Goal: Information Seeking & Learning: Learn about a topic

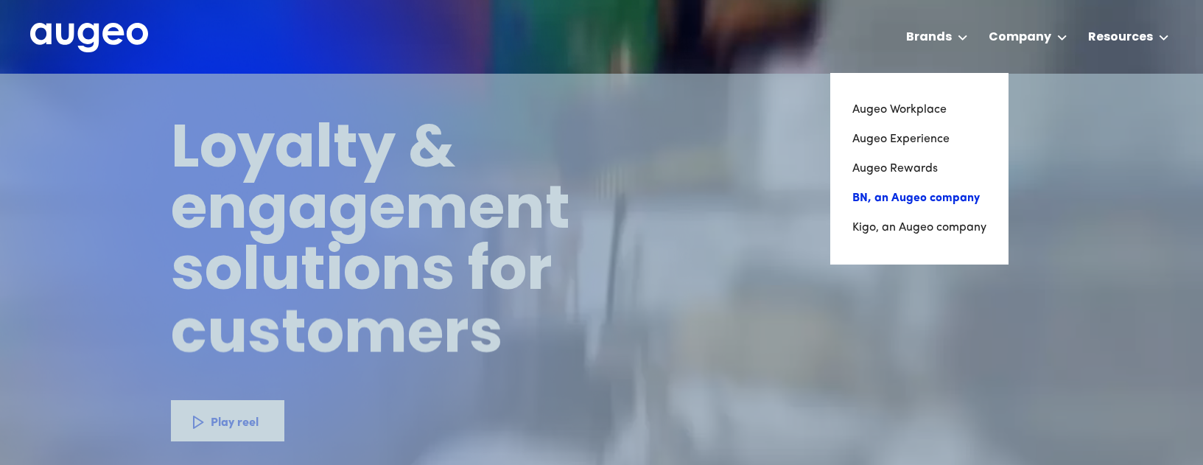
click at [913, 198] on link "BN, an Augeo company" at bounding box center [919, 197] width 134 height 29
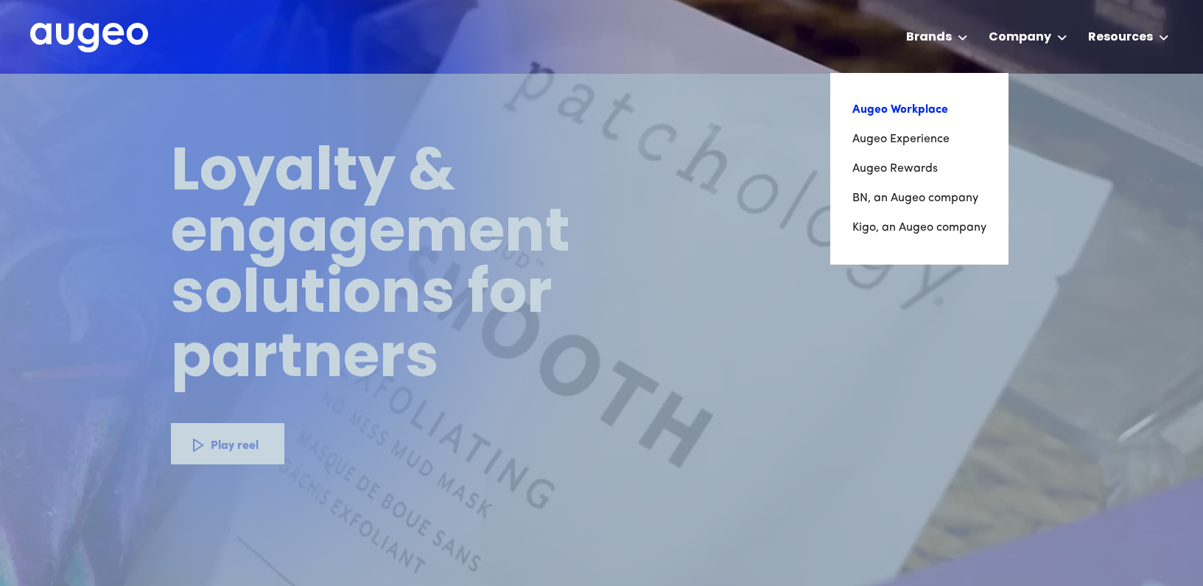
click at [912, 109] on link "Augeo Workplace" at bounding box center [919, 109] width 134 height 29
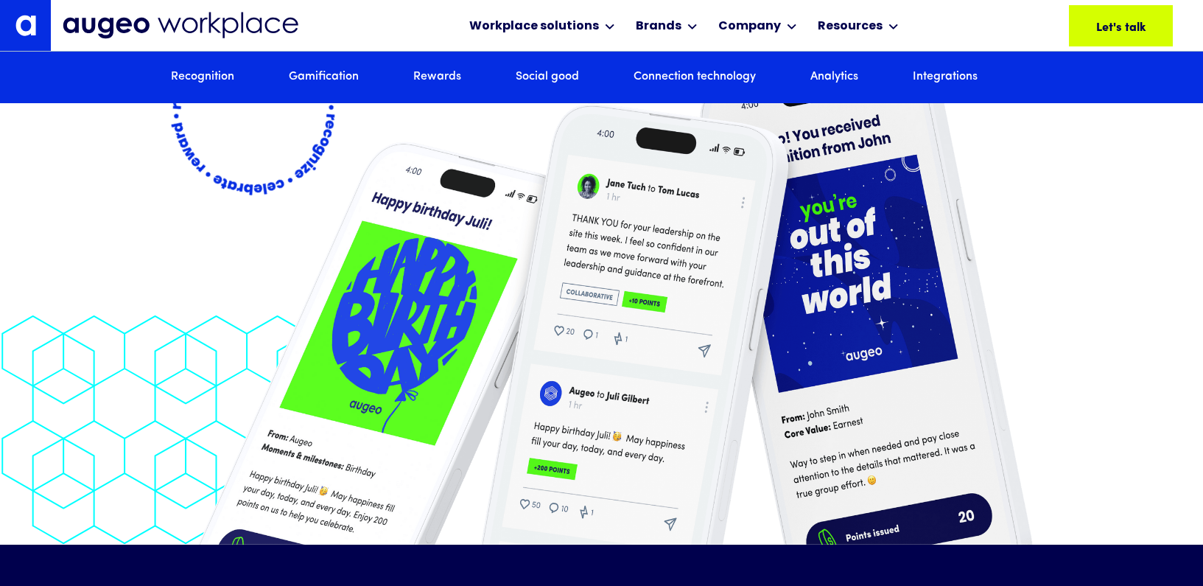
scroll to position [3040, 0]
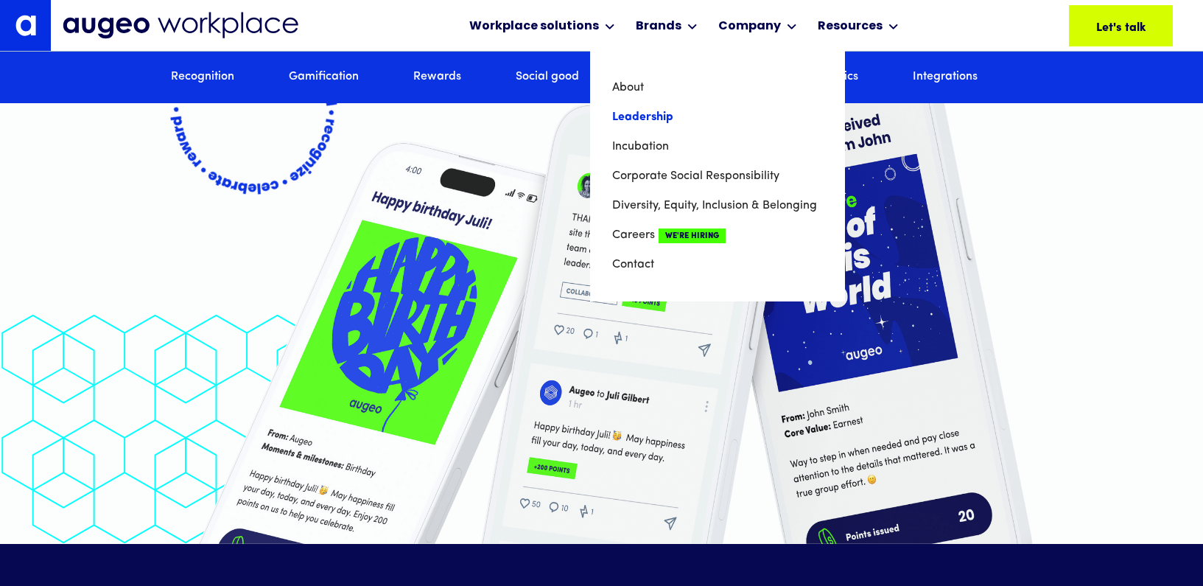
click at [650, 113] on link "Leadership" at bounding box center [717, 116] width 211 height 29
